Goal: Transaction & Acquisition: Purchase product/service

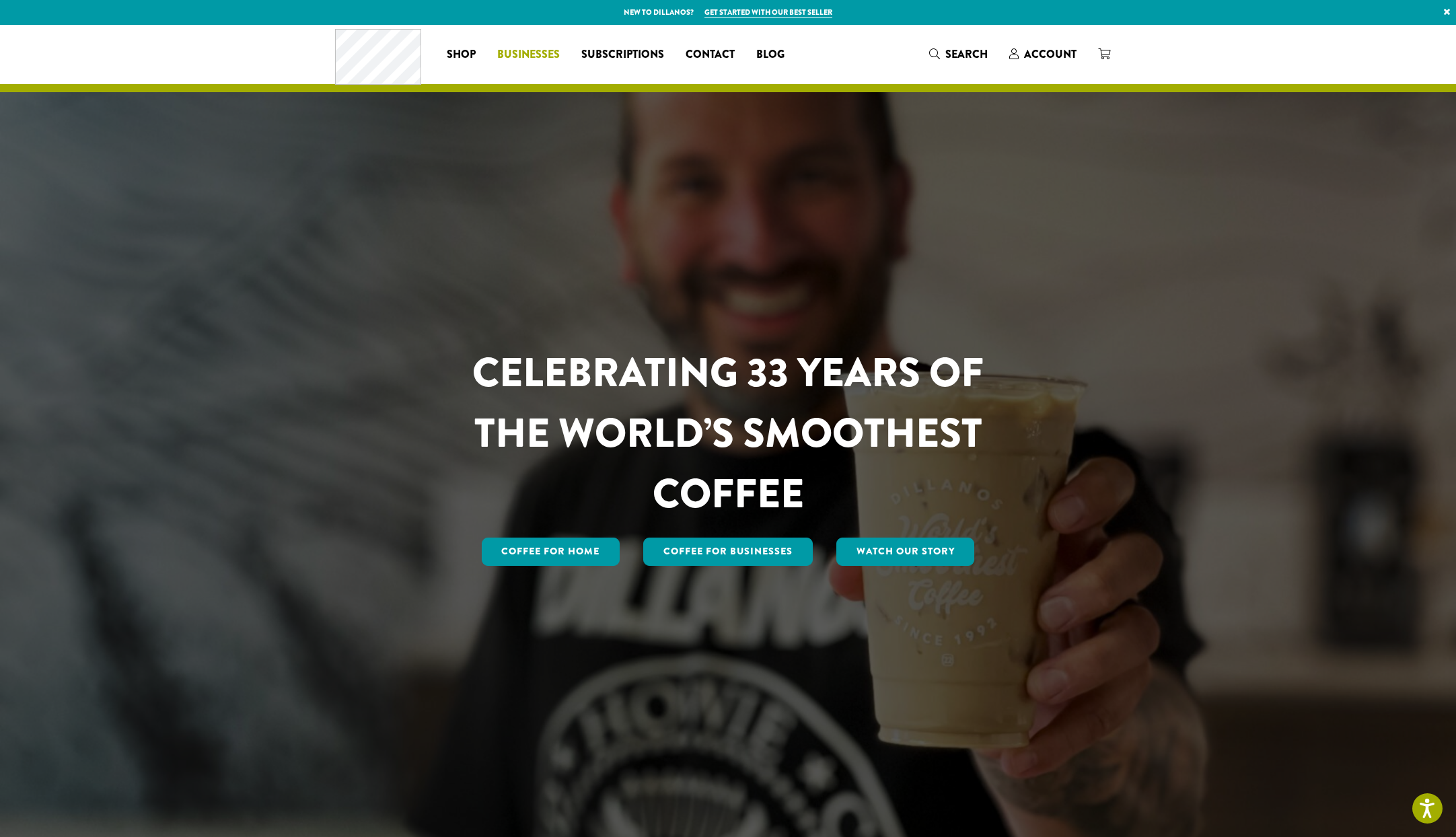
click at [526, 51] on span "Businesses" at bounding box center [528, 55] width 62 height 17
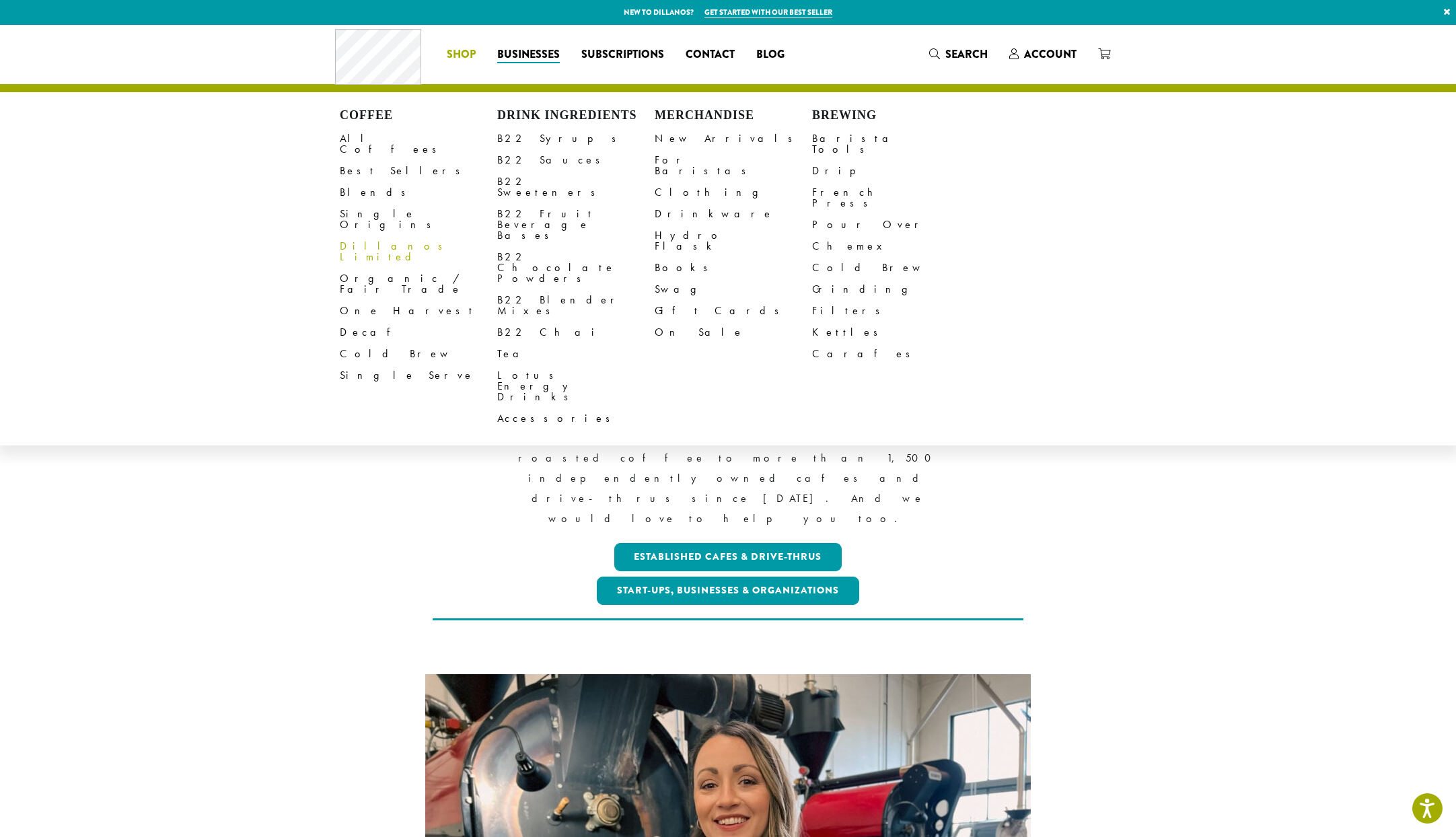
click at [462, 53] on span "Shop" at bounding box center [461, 55] width 29 height 17
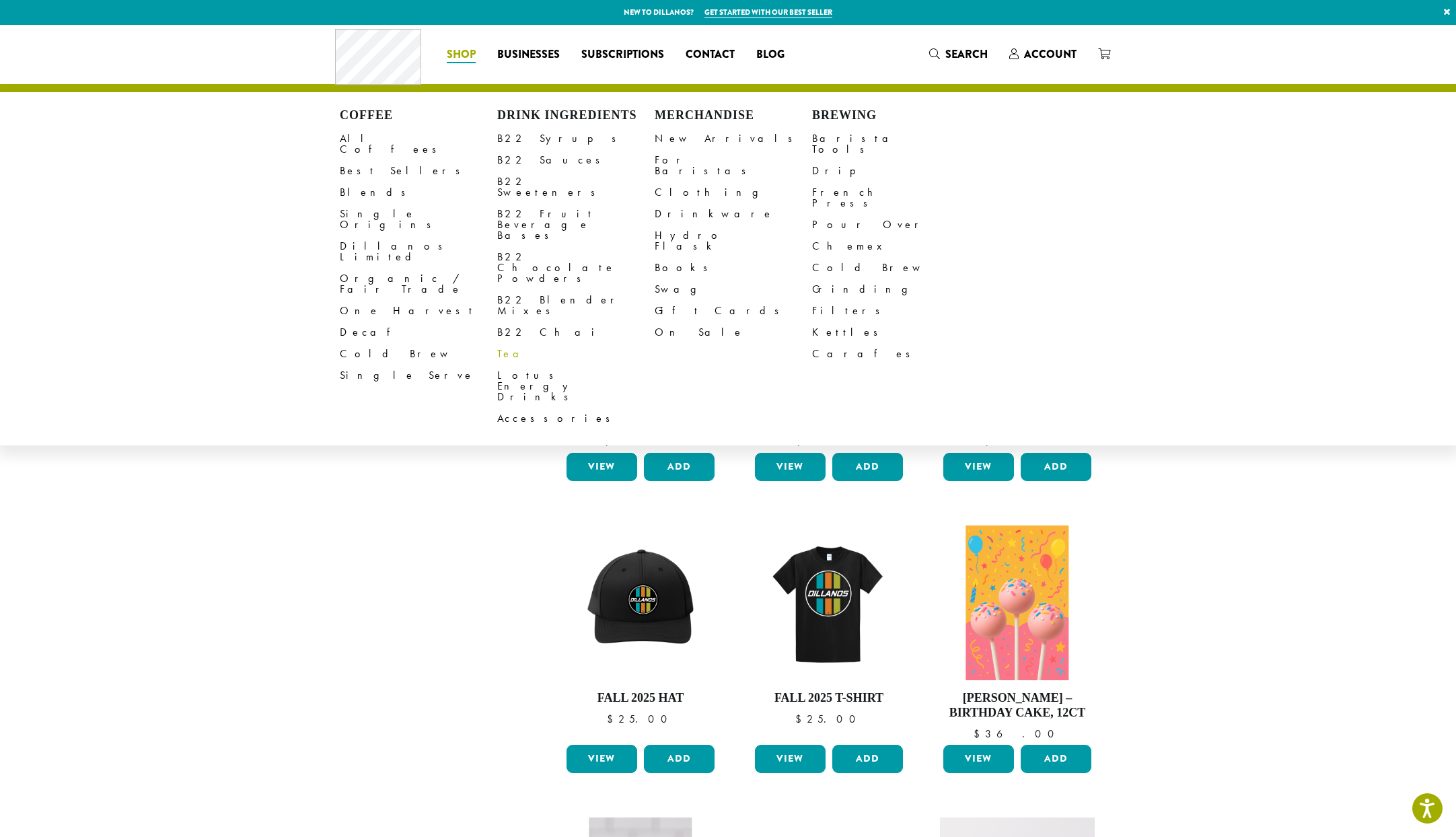
click at [505, 343] on link "Tea" at bounding box center [576, 353] width 157 height 21
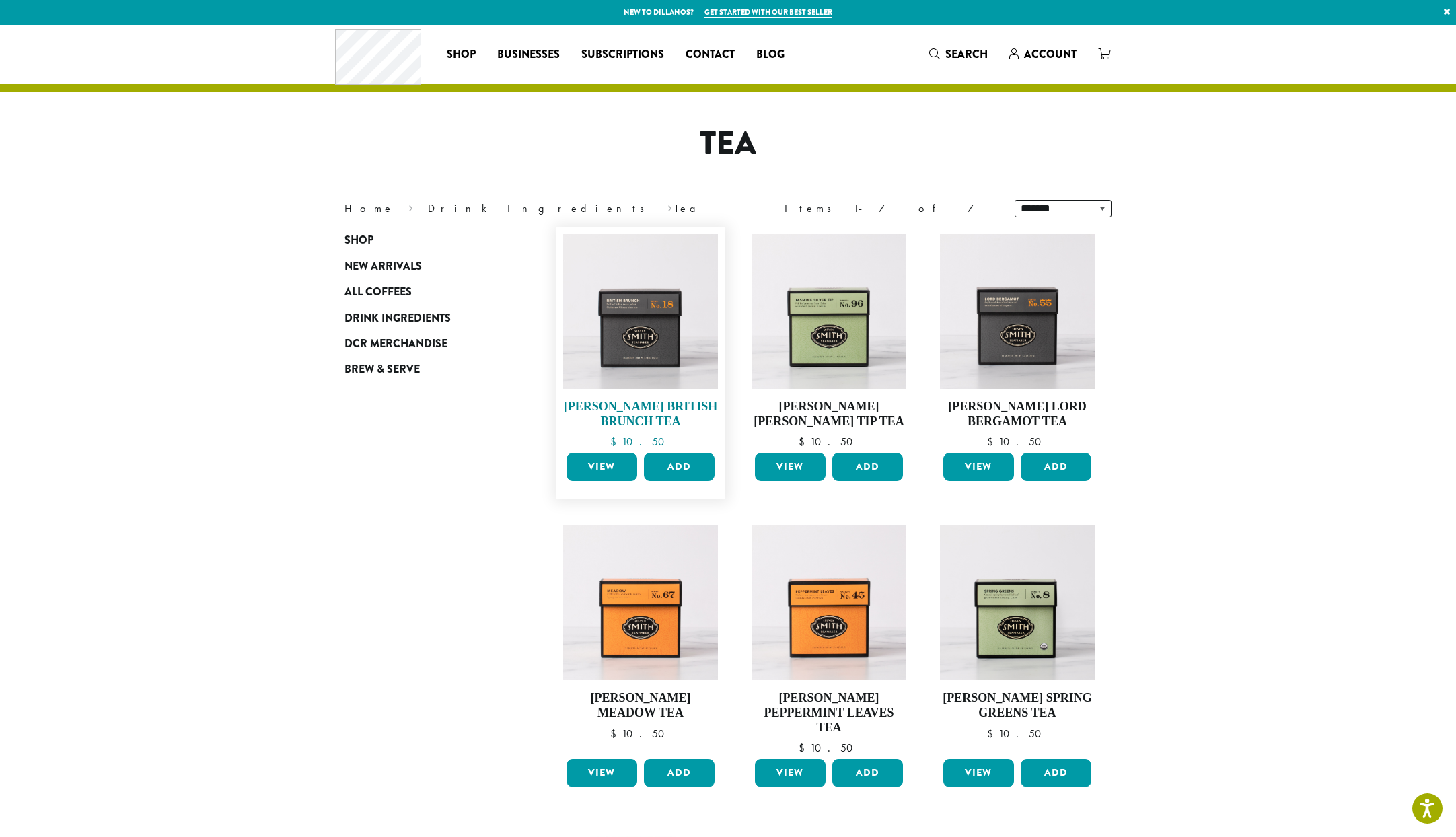
click at [636, 403] on h4 "Steven Smith British Brunch Tea" at bounding box center [641, 414] width 155 height 29
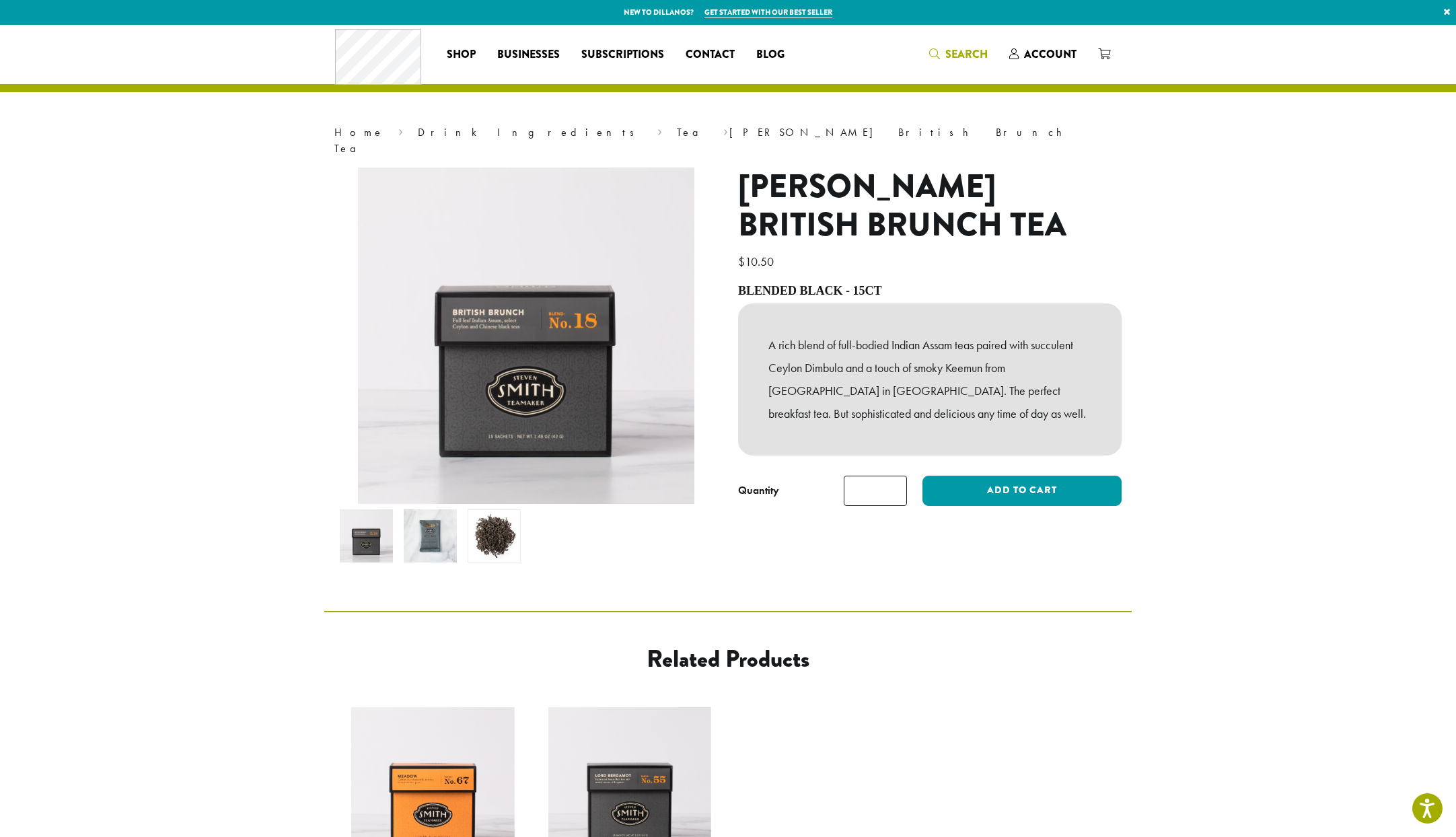
click at [963, 48] on span "Search" at bounding box center [967, 54] width 42 height 16
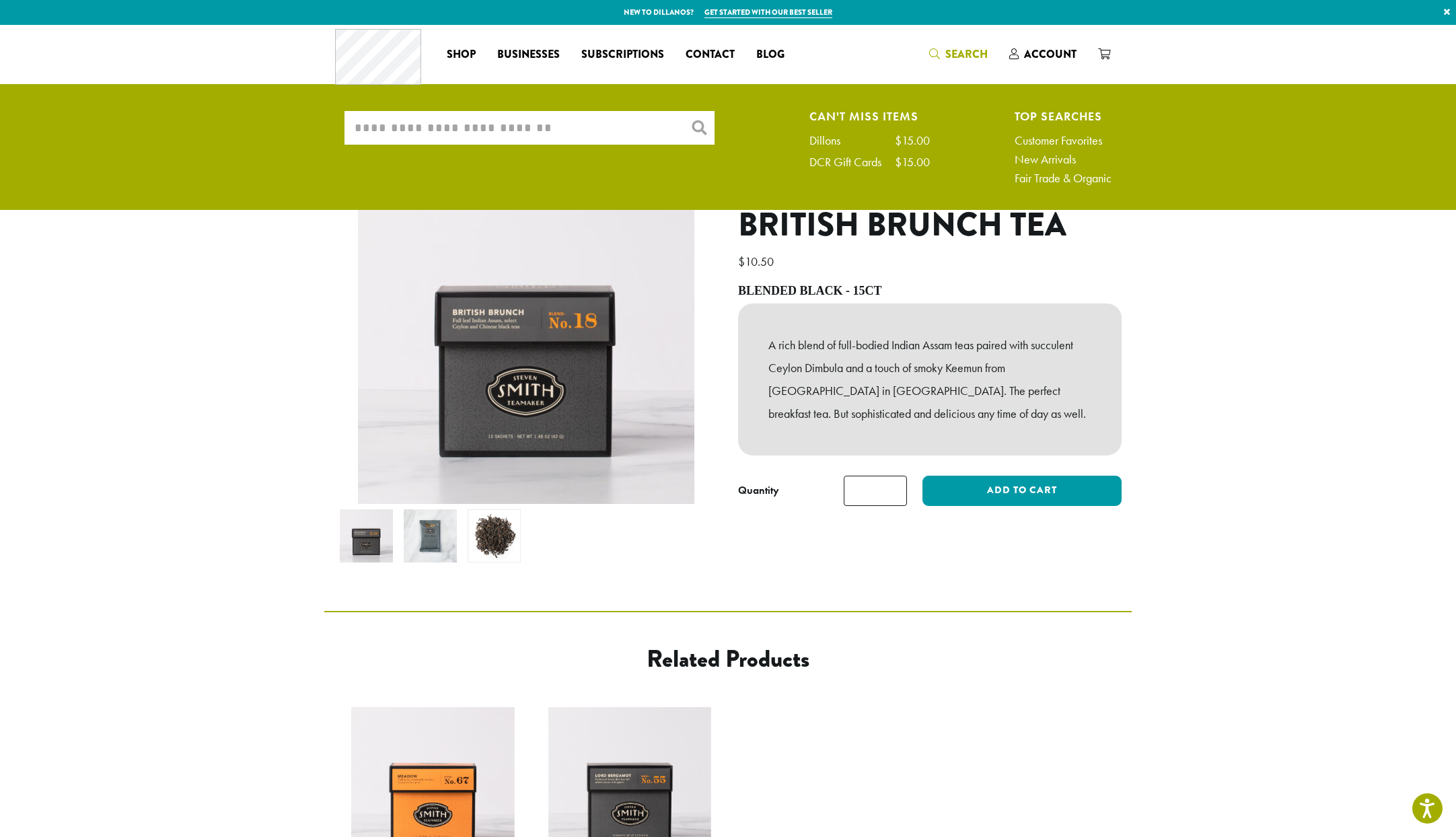
click at [546, 133] on input "What are you searching for?" at bounding box center [529, 127] width 370 height 34
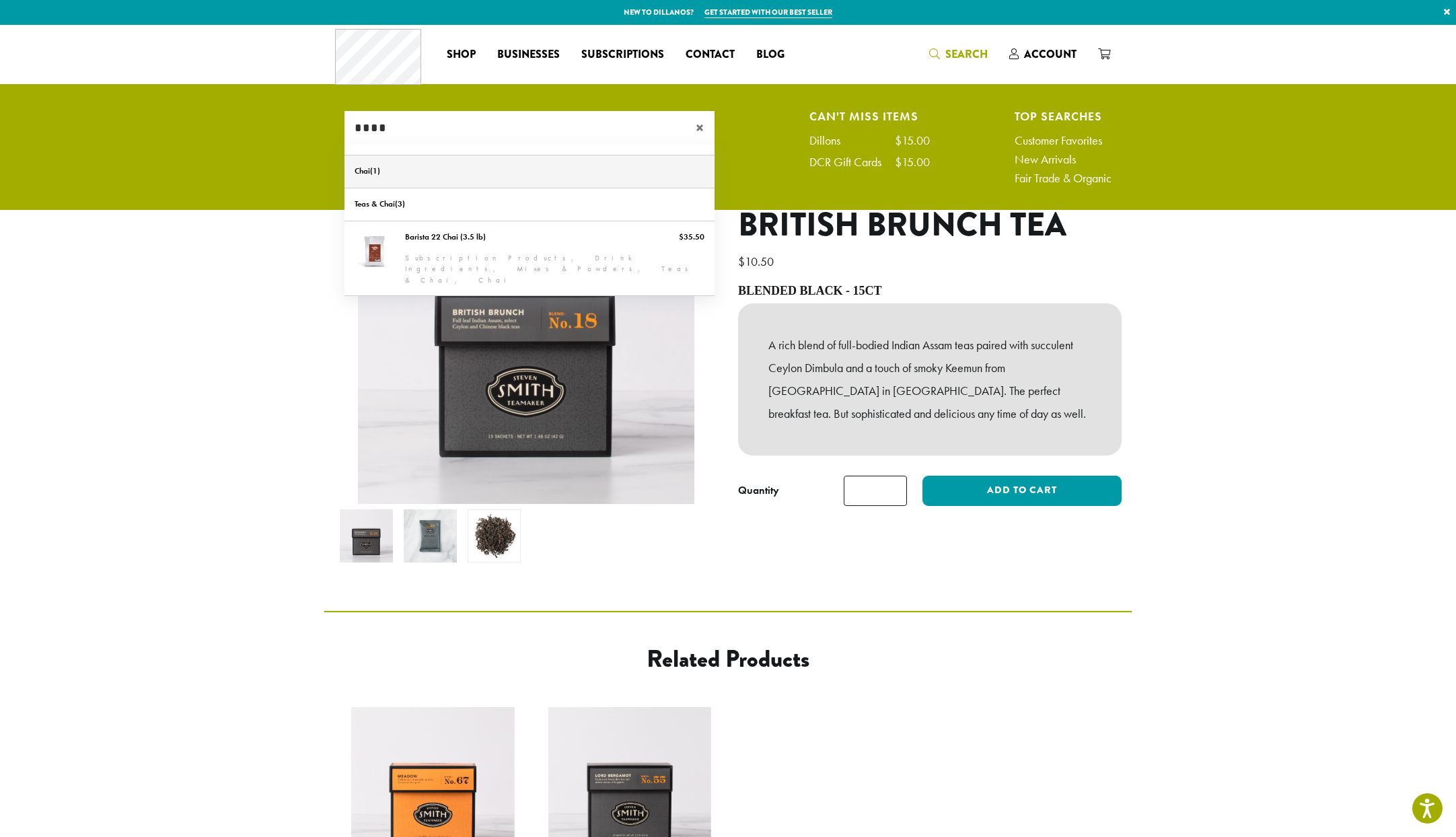
type input "****"
click at [360, 168] on link "Chai" at bounding box center [529, 171] width 370 height 32
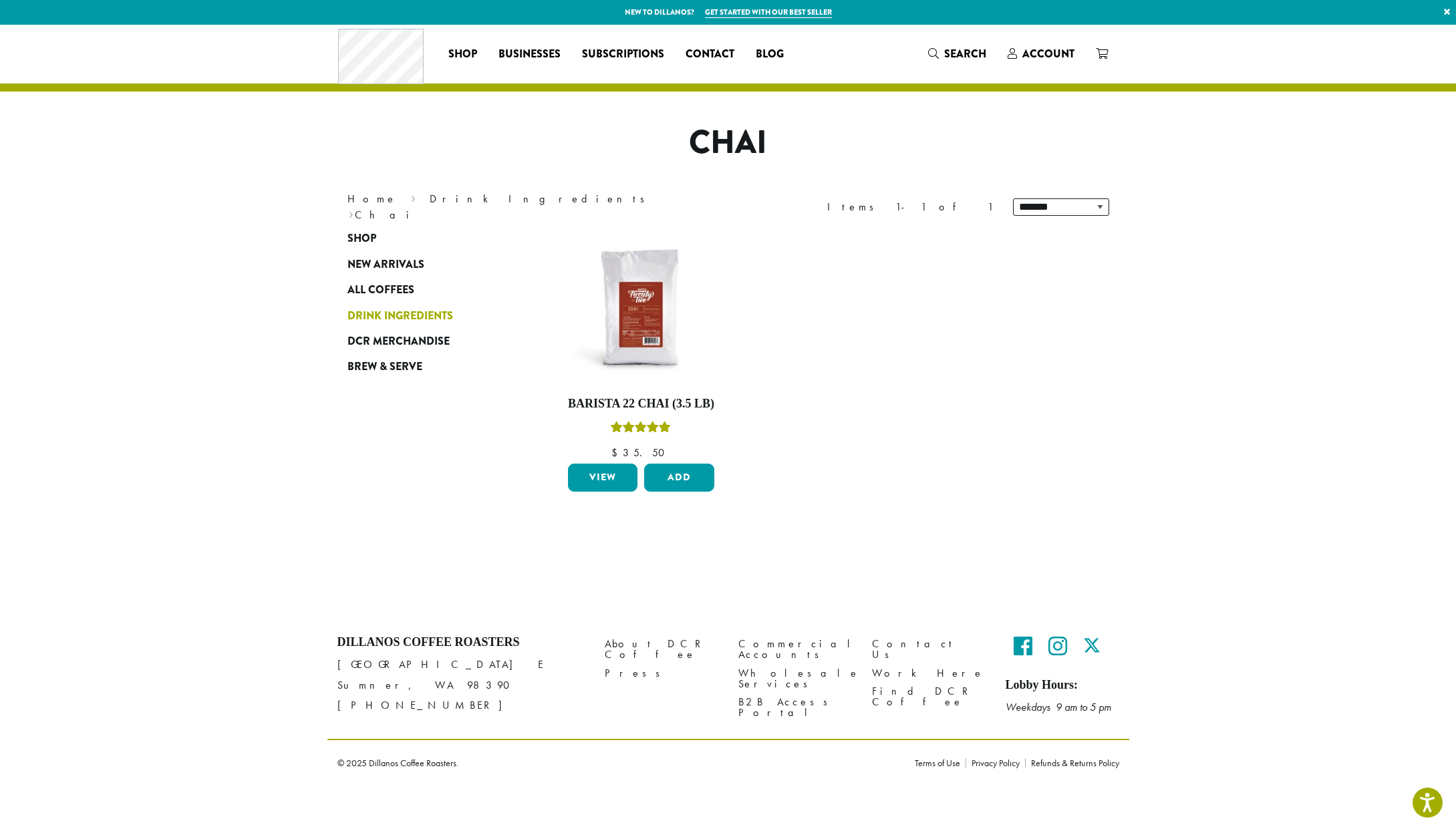
click at [373, 313] on span "Drink Ingredients" at bounding box center [400, 316] width 105 height 17
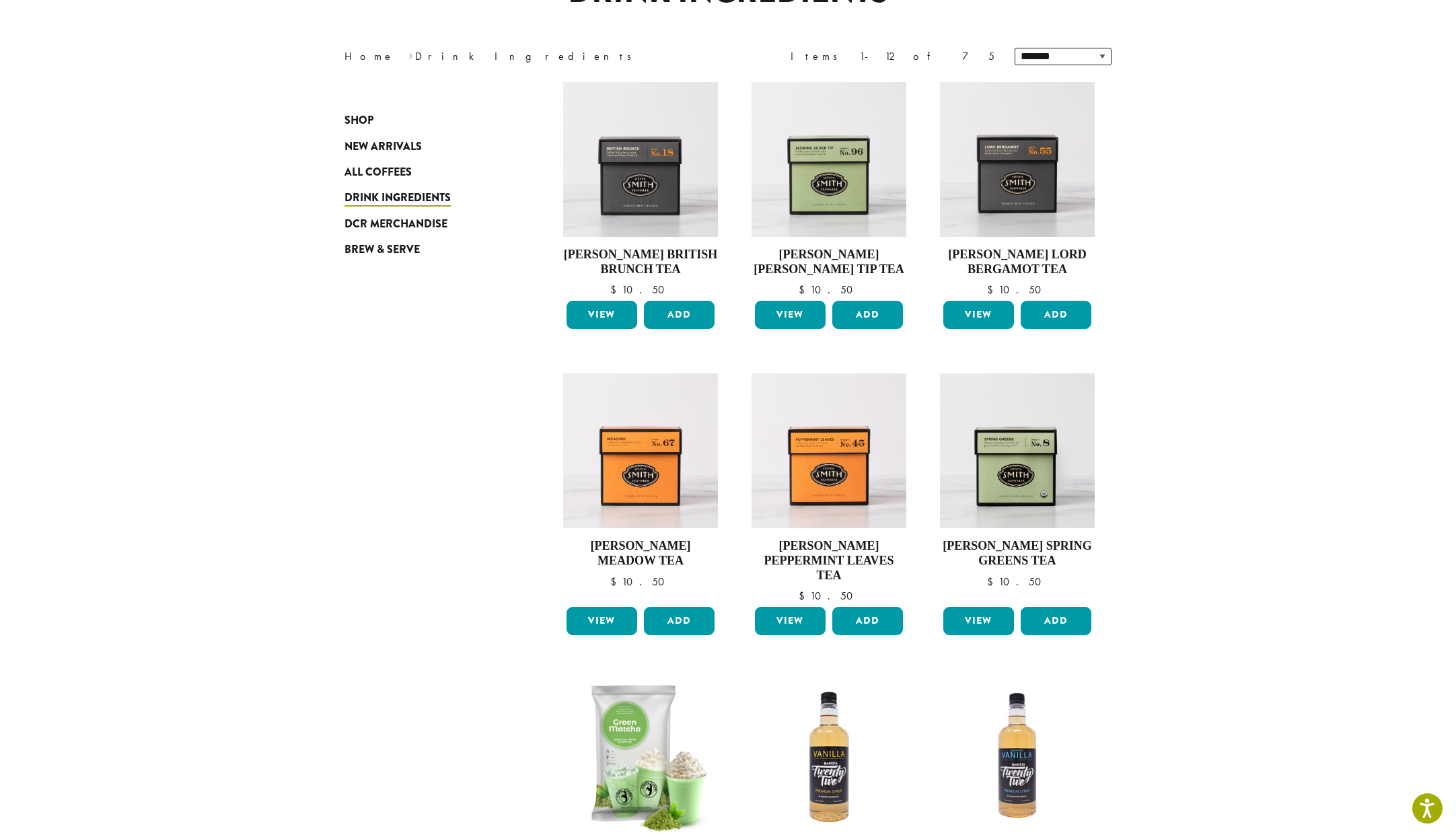
scroll to position [158, 0]
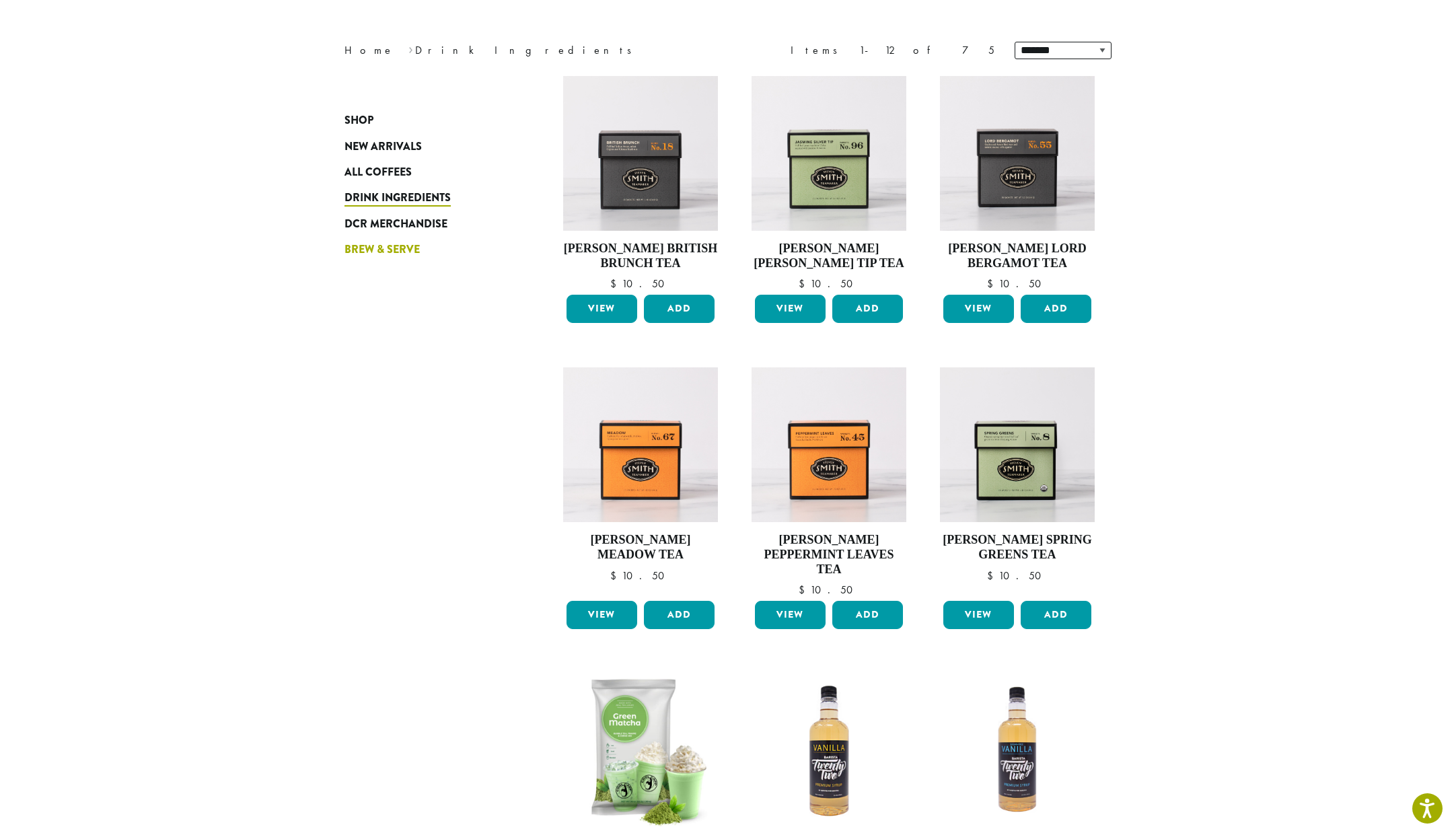
click at [370, 247] on span "Brew & Serve" at bounding box center [382, 250] width 75 height 17
